Goal: Book appointment/travel/reservation

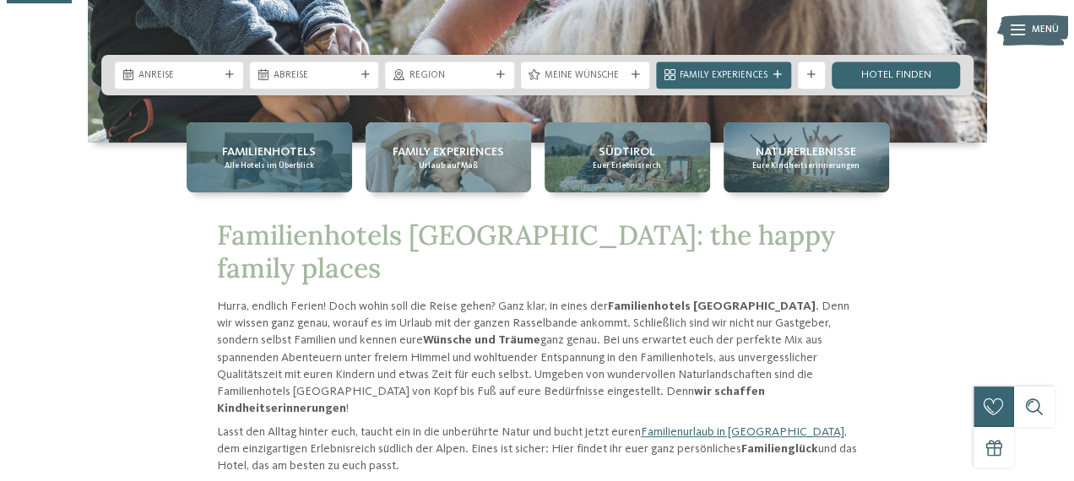
scroll to position [338, 0]
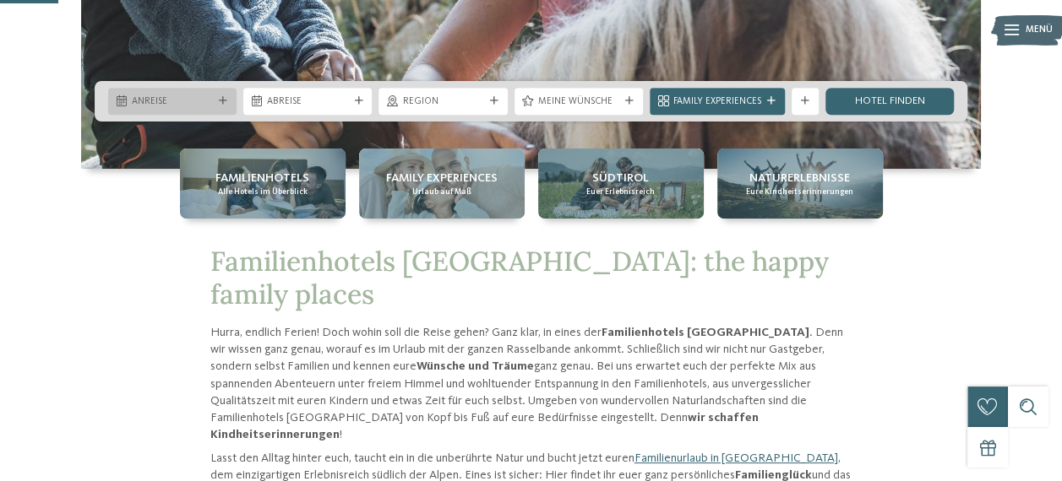
click at [198, 102] on span "Anreise" at bounding box center [172, 102] width 81 height 14
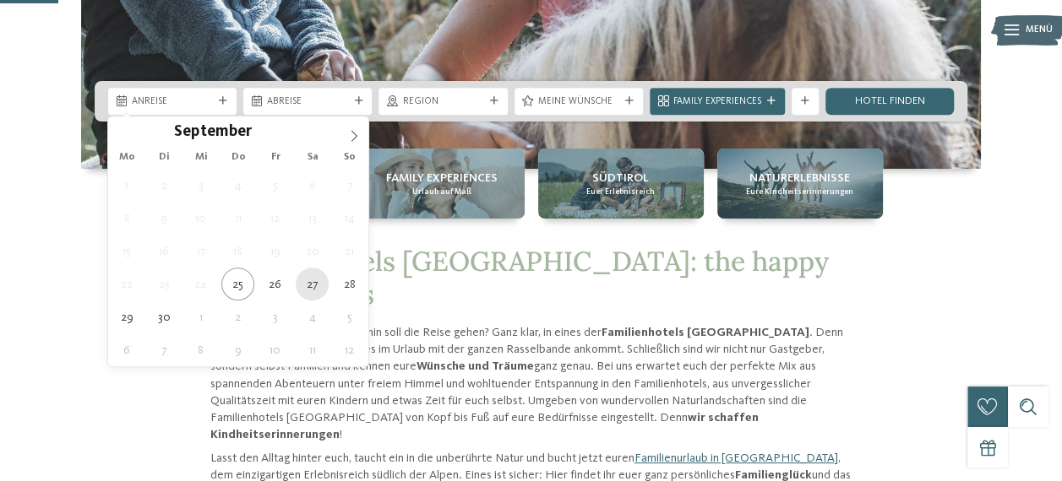
type div "[DATE]"
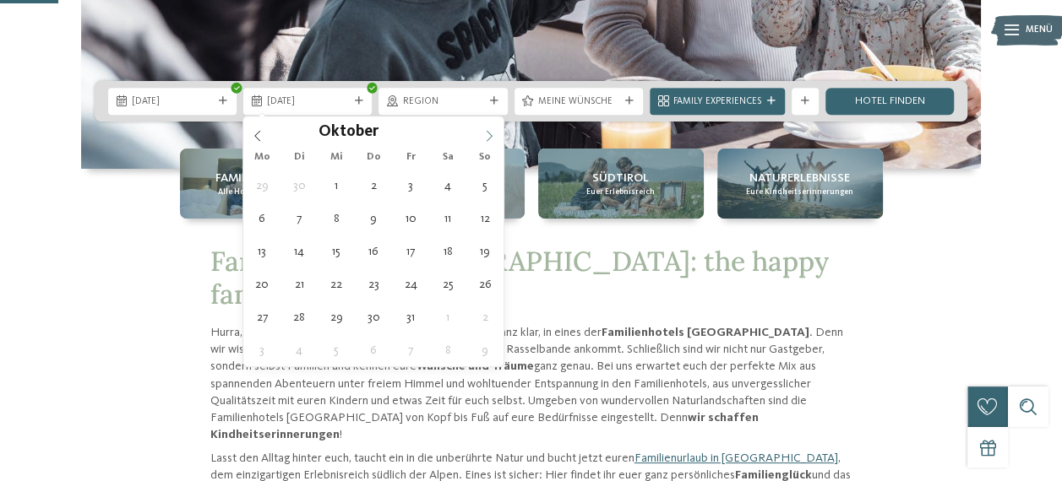
click at [487, 135] on icon at bounding box center [489, 136] width 12 height 12
type div "[DATE]"
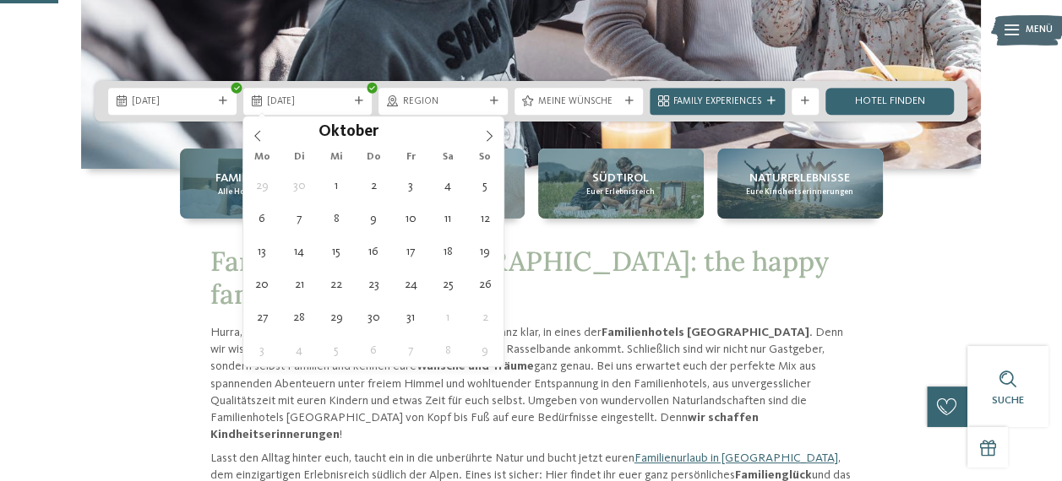
drag, startPoint x: 299, startPoint y: 216, endPoint x: 302, endPoint y: 208, distance: 8.8
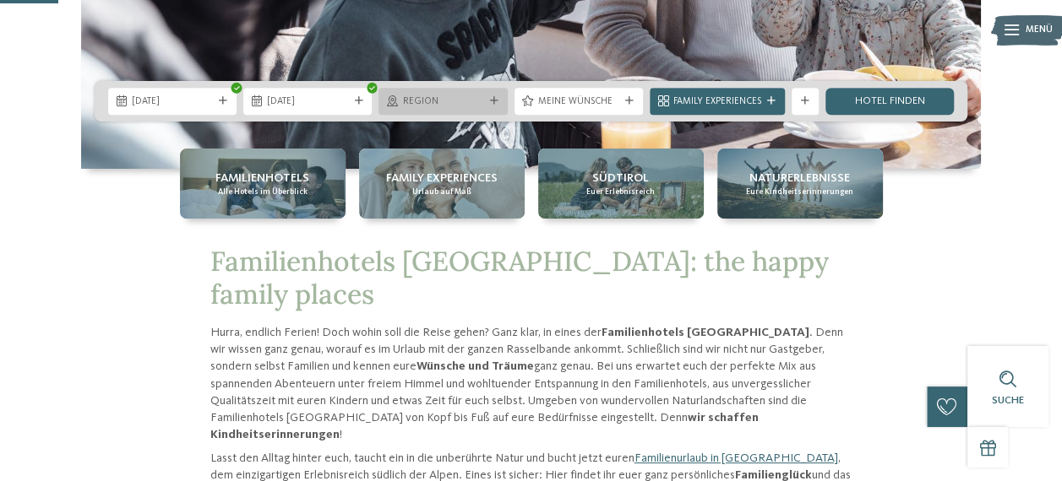
click at [410, 101] on span "Region" at bounding box center [442, 102] width 81 height 14
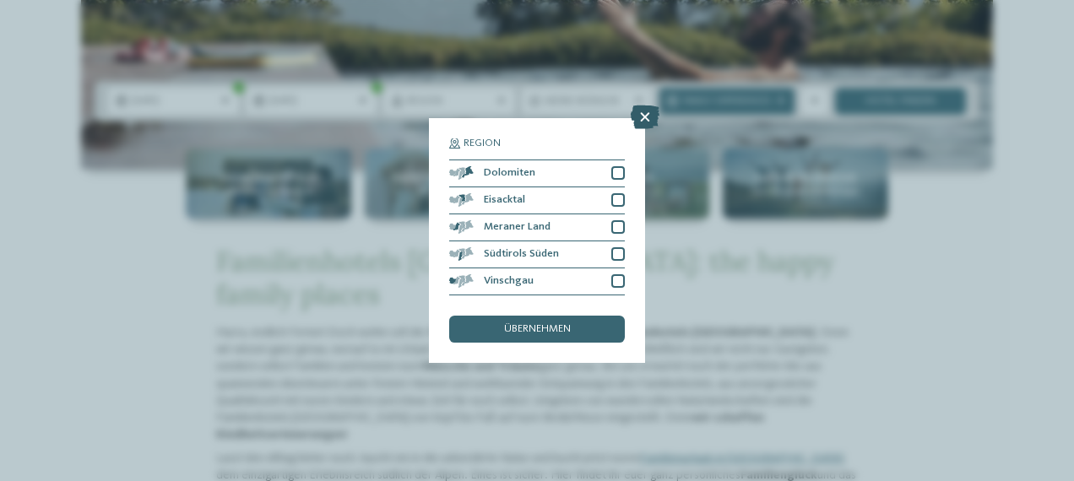
click at [641, 123] on icon at bounding box center [645, 118] width 29 height 24
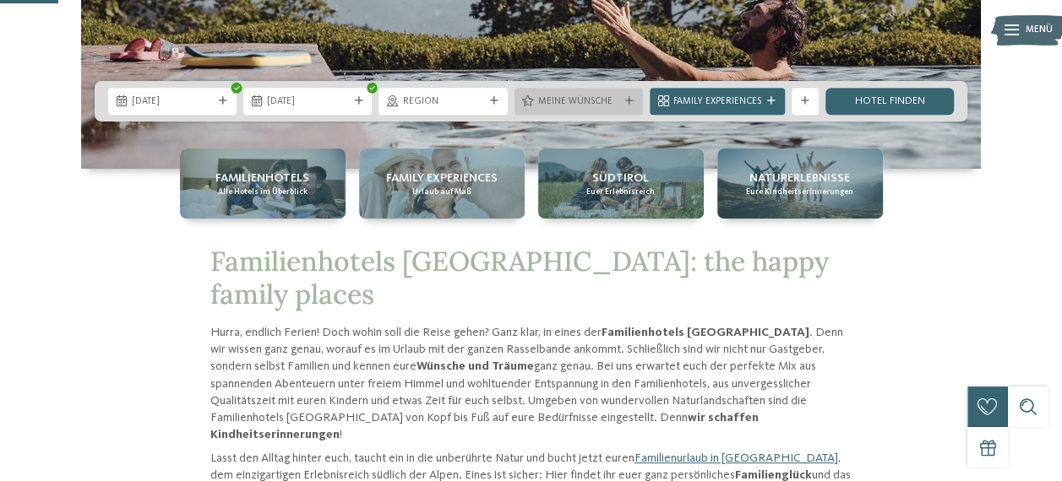
click at [606, 103] on span "Meine Wünsche" at bounding box center [578, 102] width 81 height 14
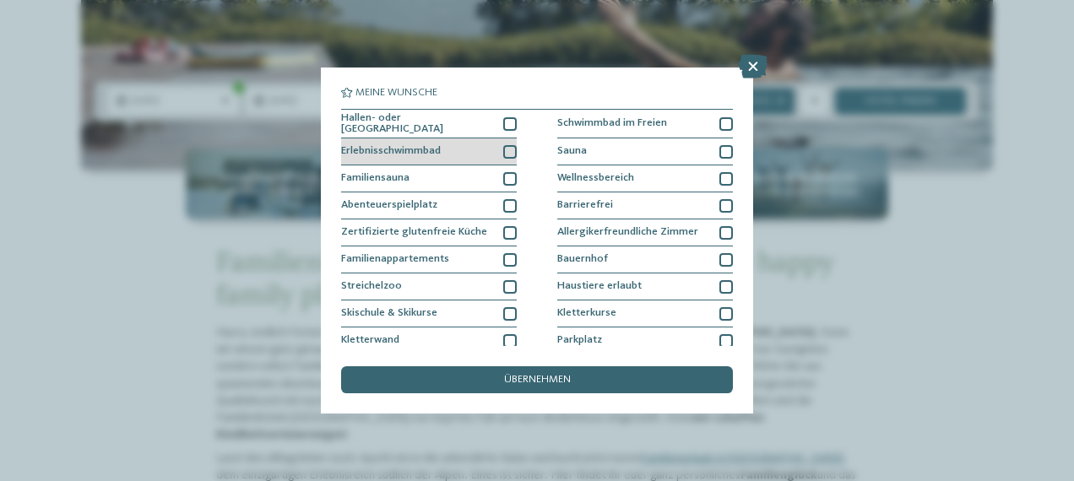
click at [503, 145] on div at bounding box center [510, 152] width 14 height 14
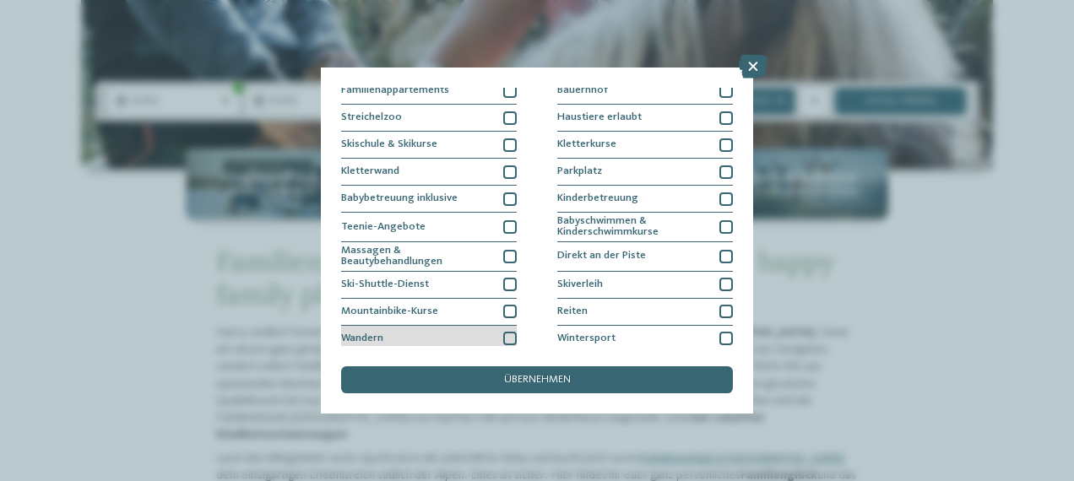
scroll to position [226, 0]
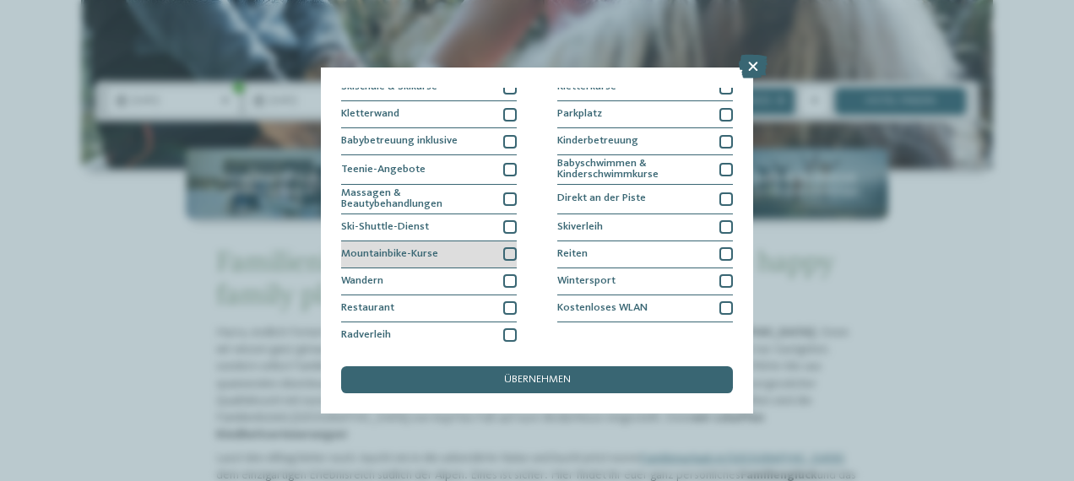
click at [503, 255] on div at bounding box center [510, 254] width 14 height 14
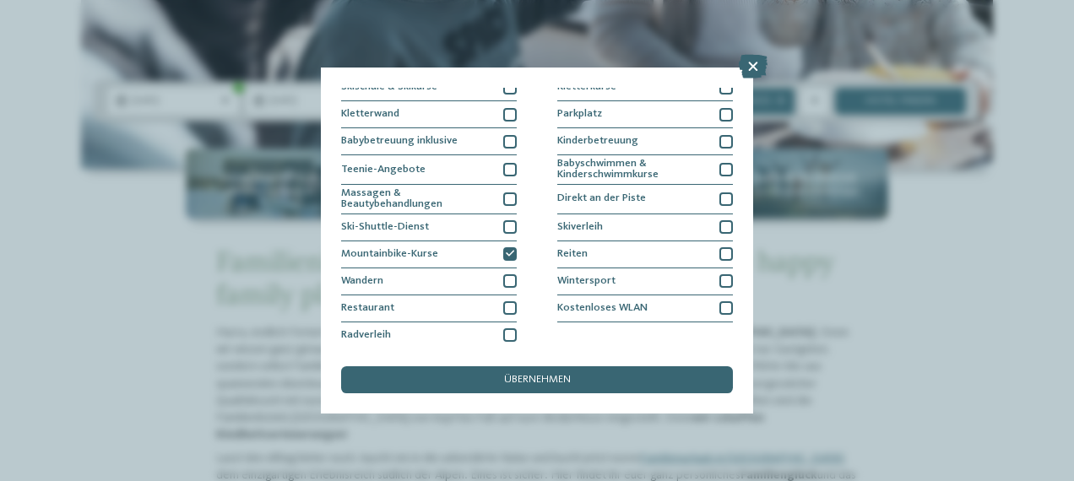
click at [519, 384] on span "übernehmen" at bounding box center [537, 380] width 67 height 11
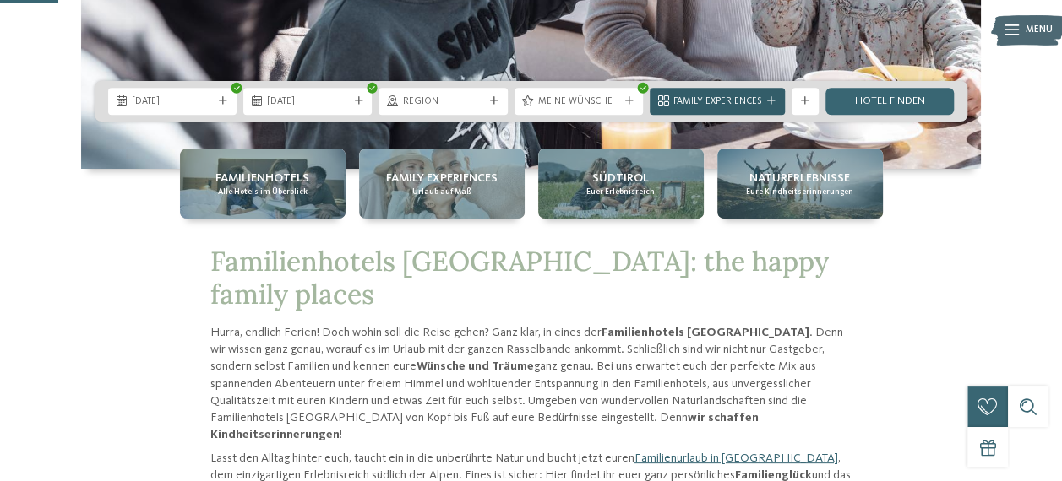
click at [720, 106] on span "Family Experiences" at bounding box center [717, 102] width 88 height 14
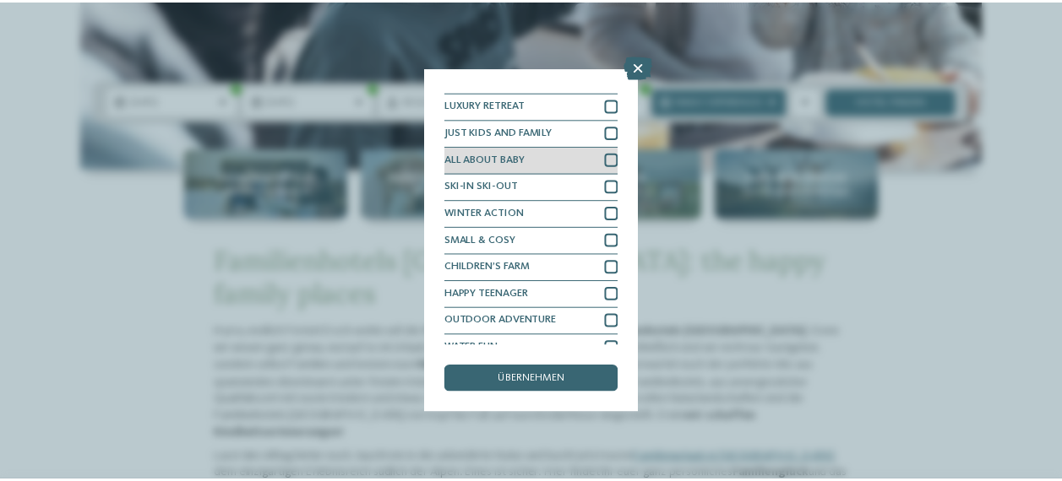
scroll to position [33, 0]
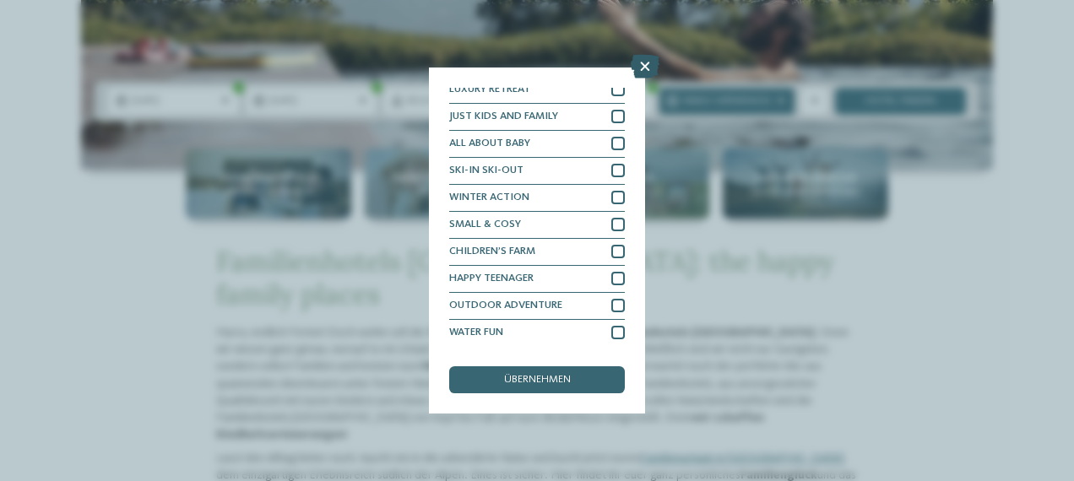
click at [643, 69] on icon at bounding box center [645, 67] width 29 height 24
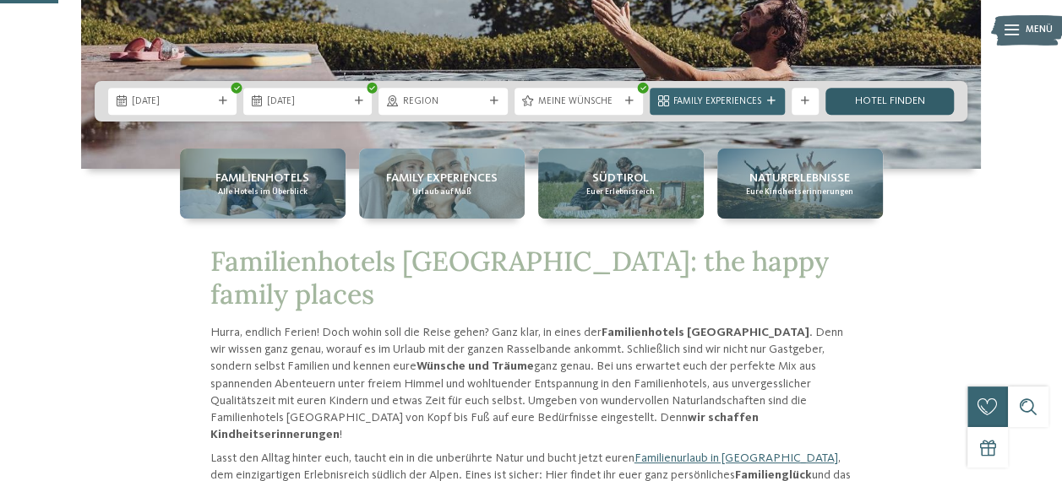
click at [853, 94] on link "Hotel finden" at bounding box center [889, 101] width 128 height 27
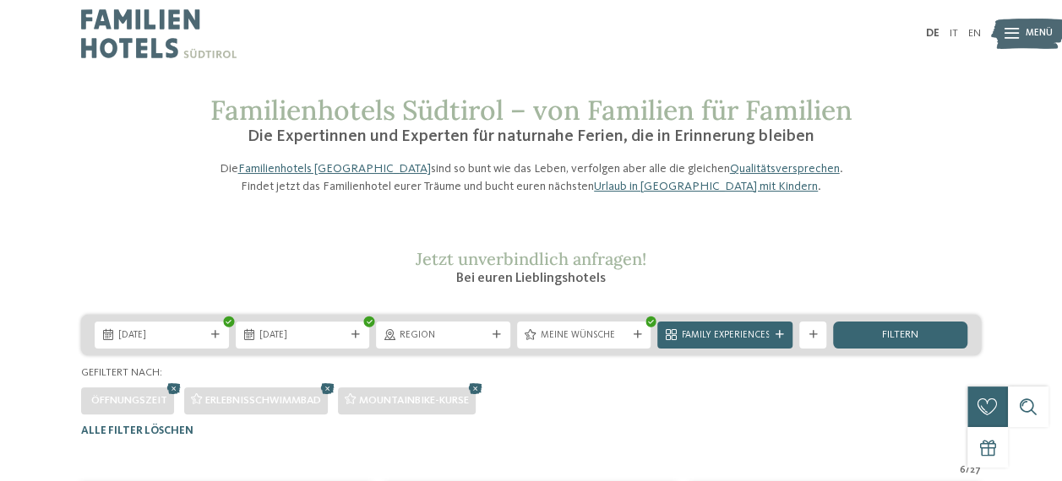
click at [1008, 29] on icon at bounding box center [1011, 34] width 14 height 11
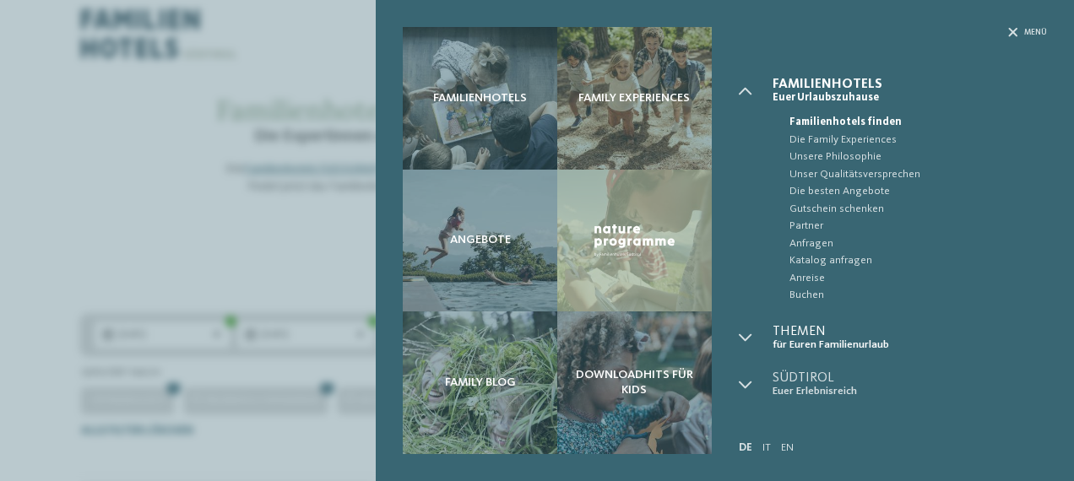
click at [776, 329] on span "Themen" at bounding box center [910, 332] width 275 height 14
